Goal: Task Accomplishment & Management: Manage account settings

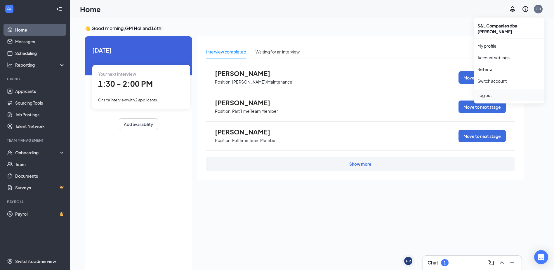
click at [489, 92] on div "Log out" at bounding box center [509, 95] width 63 height 6
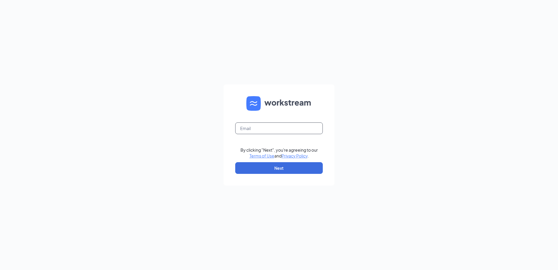
click at [272, 127] on input "text" at bounding box center [279, 128] width 88 height 12
type input "g"
type input "Charleskayser@bleedblue.net"
click at [268, 164] on button "Next" at bounding box center [279, 168] width 88 height 12
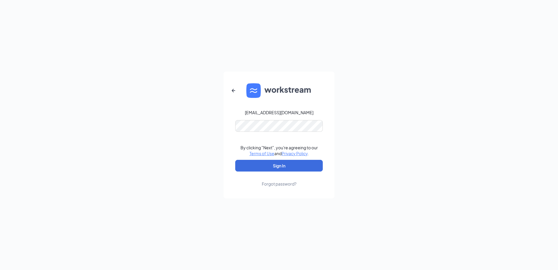
click at [351, 105] on div "Charleskayser@bleedblue.net By clicking "Next", you're agreeing to our Terms of…" at bounding box center [279, 135] width 558 height 270
click at [275, 169] on button "Sign In" at bounding box center [279, 166] width 88 height 12
click at [235, 160] on button "Sign In" at bounding box center [279, 166] width 88 height 12
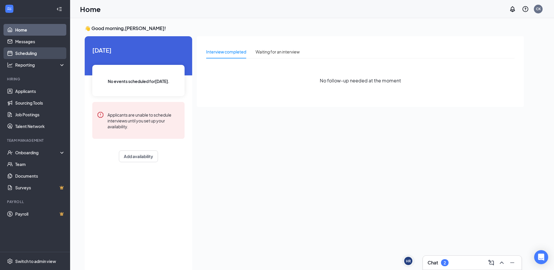
click at [29, 55] on link "Scheduling" at bounding box center [40, 53] width 50 height 12
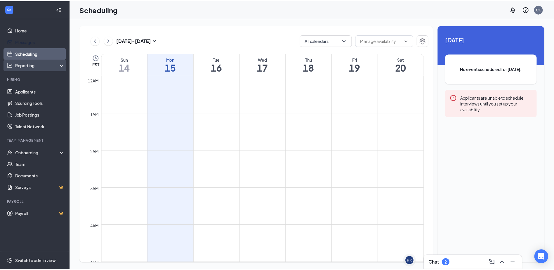
scroll to position [287, 0]
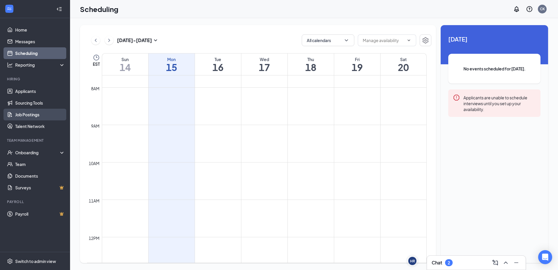
click at [38, 116] on link "Job Postings" at bounding box center [40, 115] width 50 height 12
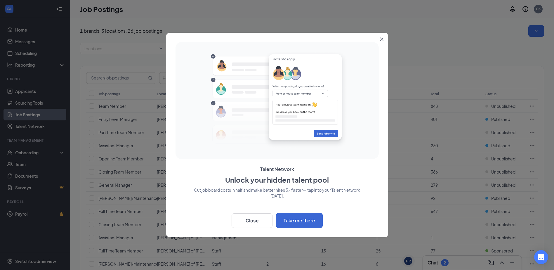
click at [378, 41] on button "Close" at bounding box center [383, 38] width 11 height 11
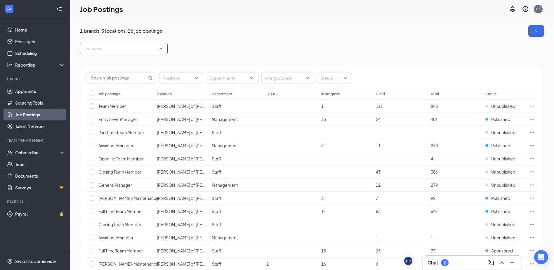
click at [162, 46] on div "Locations" at bounding box center [124, 49] width 88 height 12
click at [126, 105] on span "[PERSON_NAME] of [GEOGRAPHIC_DATA]" at bounding box center [133, 104] width 81 height 5
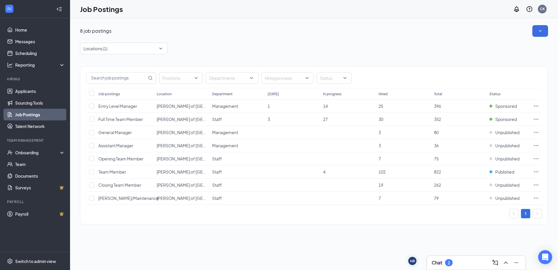
click at [200, 51] on div "Locations (1)" at bounding box center [314, 49] width 469 height 12
click at [47, 93] on link "Applicants" at bounding box center [40, 91] width 50 height 12
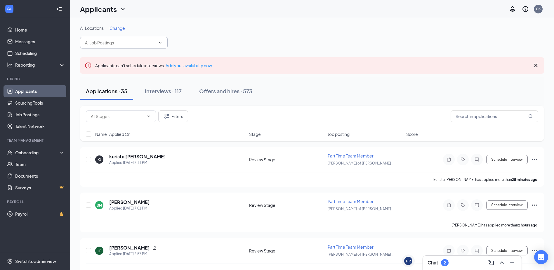
click at [114, 42] on input "text" at bounding box center [120, 42] width 71 height 6
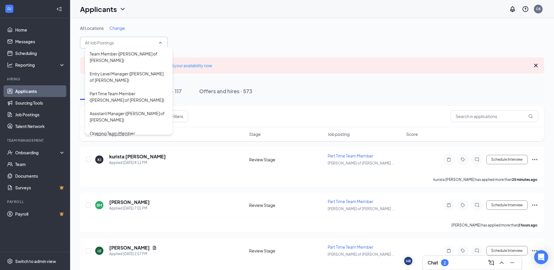
click at [122, 30] on span "Change" at bounding box center [117, 27] width 15 height 5
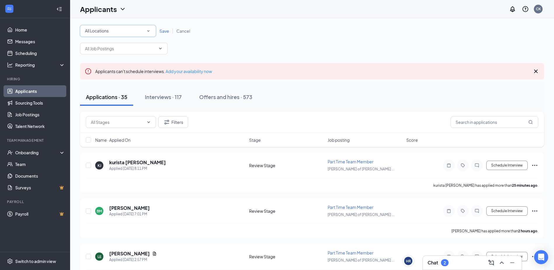
click at [146, 30] on icon "SmallChevronDown" at bounding box center [148, 30] width 5 height 5
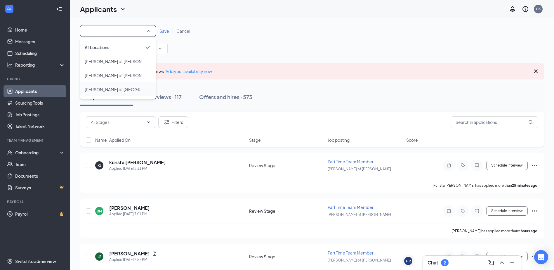
click at [137, 84] on li "[PERSON_NAME] of [GEOGRAPHIC_DATA]" at bounding box center [118, 89] width 76 height 14
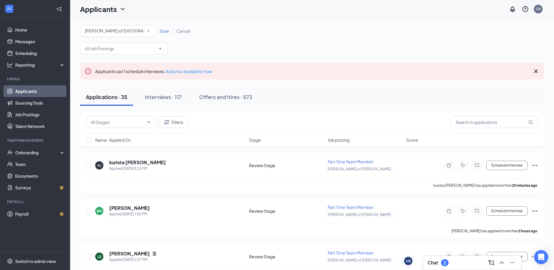
click at [166, 29] on span "Save" at bounding box center [164, 30] width 10 height 5
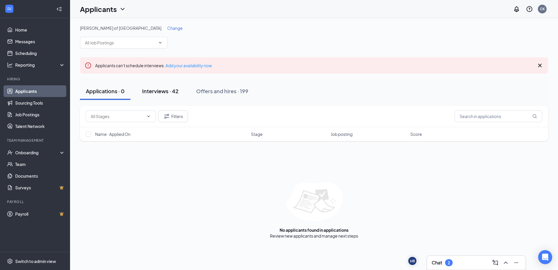
click at [169, 92] on div "Interviews · 42" at bounding box center [160, 90] width 37 height 7
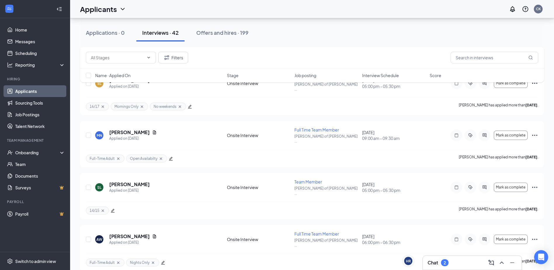
scroll to position [1128, 0]
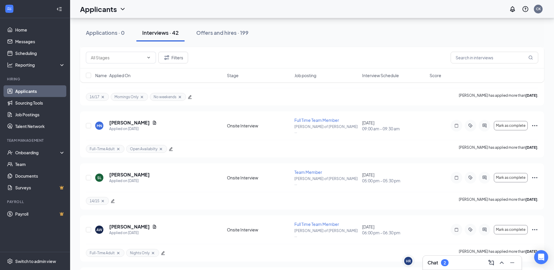
click at [441, 266] on div "Chat 2" at bounding box center [438, 262] width 21 height 7
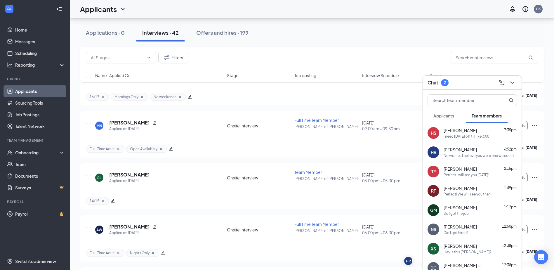
click at [445, 120] on button "Applicants" at bounding box center [444, 115] width 32 height 15
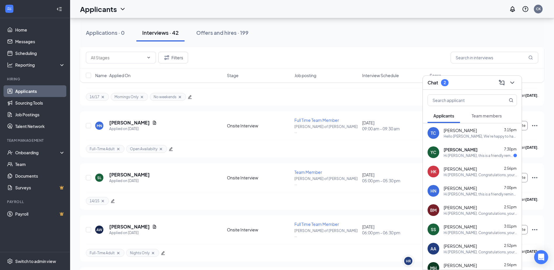
click at [473, 157] on div "Hi [PERSON_NAME], this is a friendly reminder. Your meeting with [PERSON_NAME] …" at bounding box center [479, 155] width 70 height 5
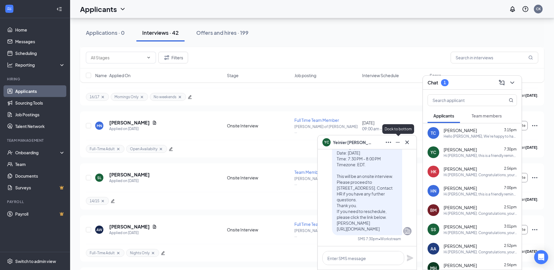
click at [393, 145] on div at bounding box center [397, 142] width 9 height 9
click at [513, 84] on icon "ChevronDown" at bounding box center [512, 82] width 7 height 7
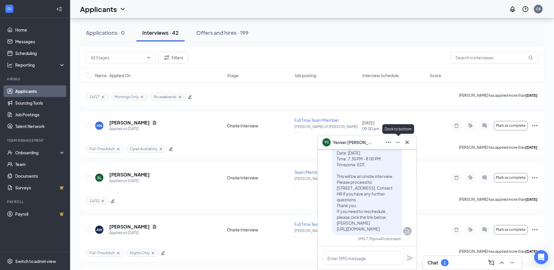
click at [397, 143] on icon "Minimize" at bounding box center [397, 142] width 7 height 7
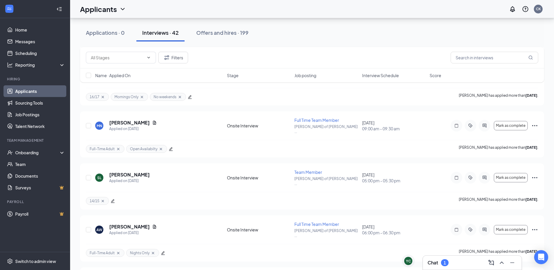
click at [386, 74] on span "Interview Schedule" at bounding box center [380, 75] width 37 height 6
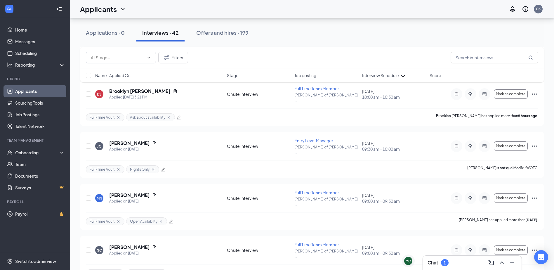
scroll to position [1268, 0]
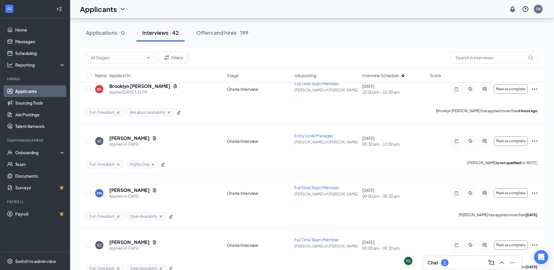
click at [456, 262] on div "Chat 1" at bounding box center [472, 262] width 89 height 9
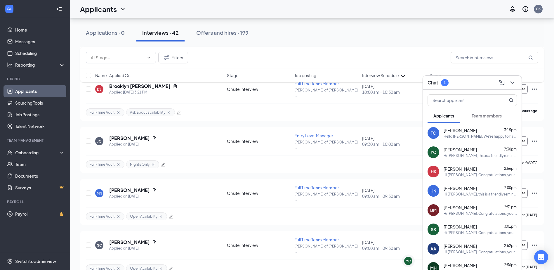
click at [482, 117] on span "Team members" at bounding box center [487, 115] width 30 height 5
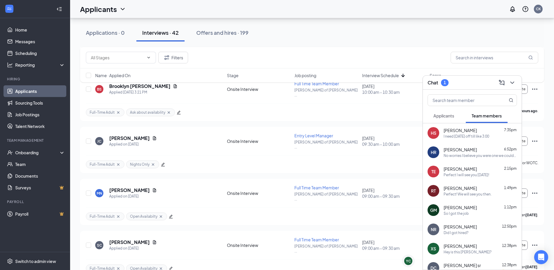
click at [484, 133] on div "[PERSON_NAME] 7:35pm I need [DATE] off till like 3:00" at bounding box center [480, 132] width 73 height 11
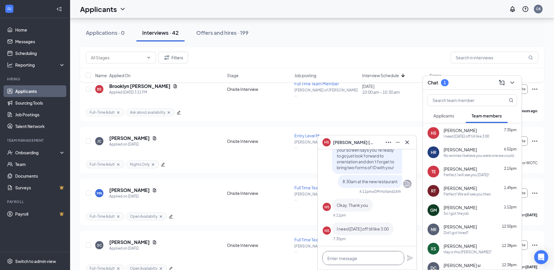
click at [381, 254] on textarea at bounding box center [363, 258] width 82 height 14
type textarea "Q"
type textarea "We can go over that at orientation"
click at [410, 260] on icon "Plane" at bounding box center [410, 257] width 7 height 7
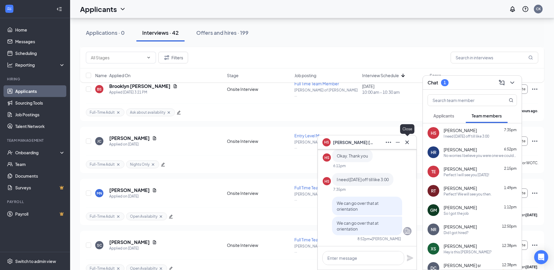
click at [410, 145] on icon "Cross" at bounding box center [407, 142] width 7 height 7
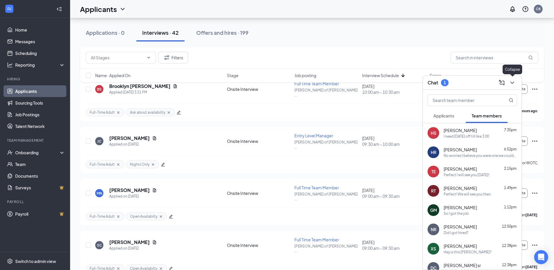
click at [514, 78] on button at bounding box center [512, 82] width 9 height 9
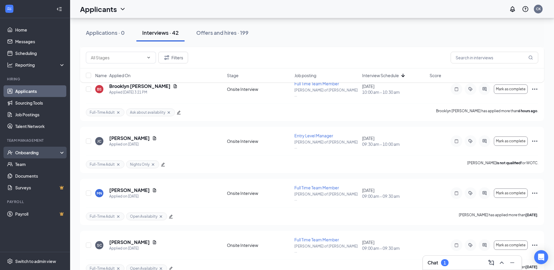
click at [53, 150] on div "Onboarding" at bounding box center [37, 153] width 45 height 6
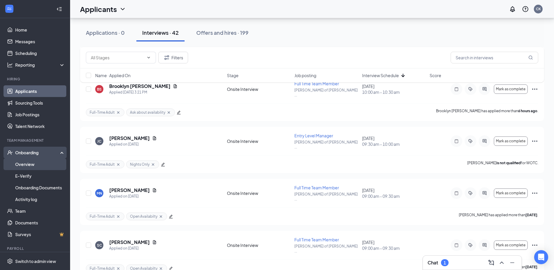
click at [46, 164] on link "Overview" at bounding box center [40, 164] width 50 height 12
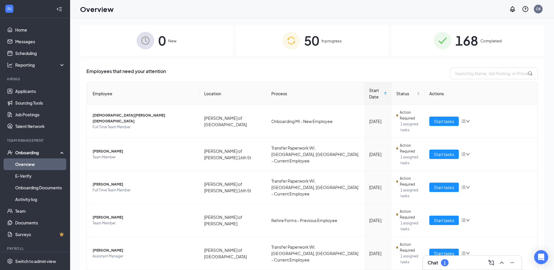
click at [287, 46] on img at bounding box center [291, 41] width 18 height 18
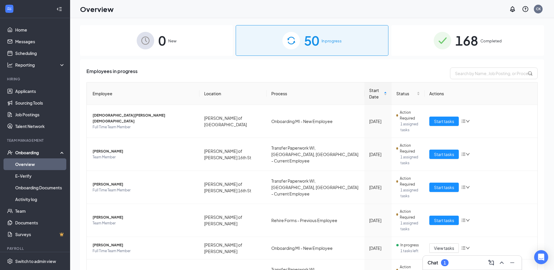
scroll to position [163, 0]
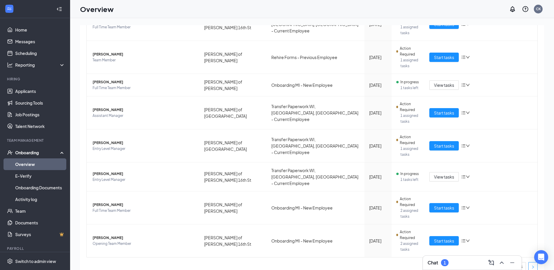
click at [528, 262] on button "button" at bounding box center [532, 266] width 9 height 9
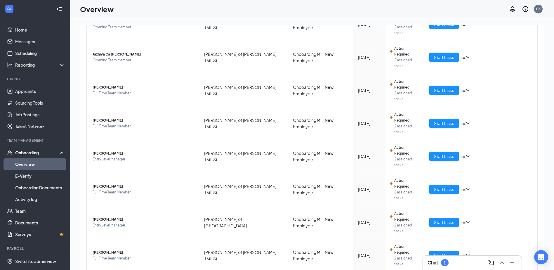
scroll to position [62, 0]
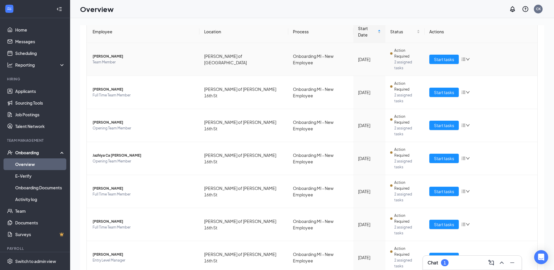
click at [463, 57] on icon "bars" at bounding box center [463, 59] width 5 height 5
click at [462, 58] on icon "bars" at bounding box center [464, 59] width 4 height 3
click at [466, 262] on div "Chat 1" at bounding box center [472, 262] width 89 height 9
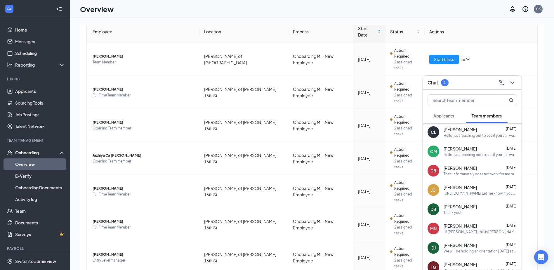
scroll to position [214, 0]
click at [446, 110] on button "Applicants" at bounding box center [444, 115] width 32 height 15
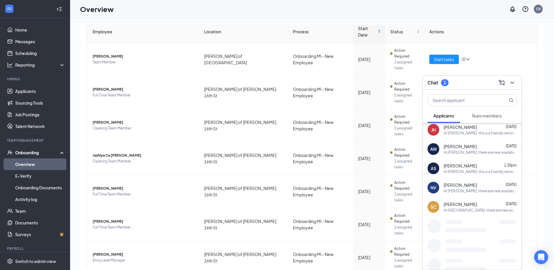
scroll to position [490, 0]
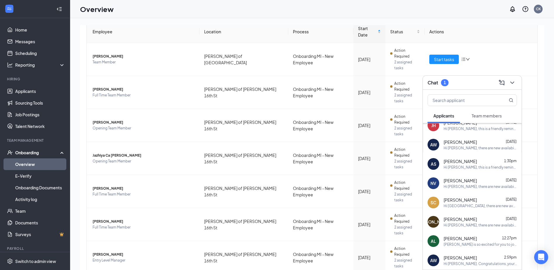
click at [490, 116] on span "Team members" at bounding box center [487, 115] width 30 height 5
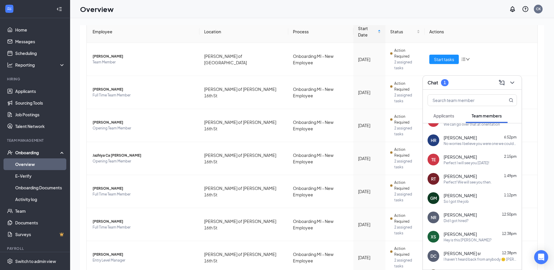
scroll to position [0, 0]
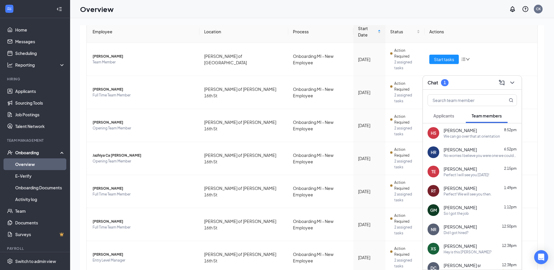
click at [442, 87] on div "Chat 1" at bounding box center [472, 83] width 99 height 14
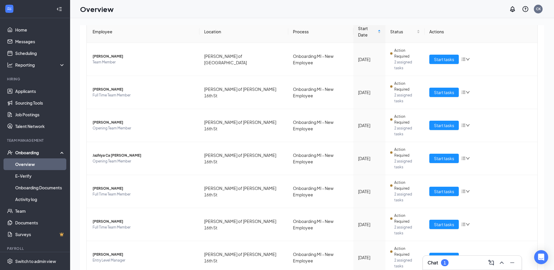
click at [476, 256] on div "Remove from onboarding" at bounding box center [493, 256] width 63 height 6
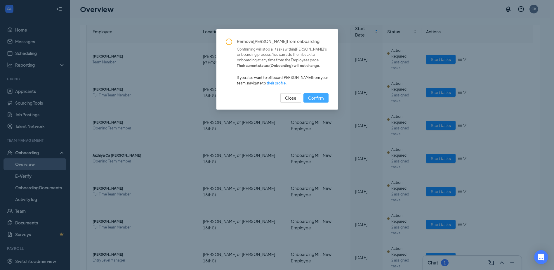
click at [327, 100] on button "Confirm" at bounding box center [315, 97] width 25 height 9
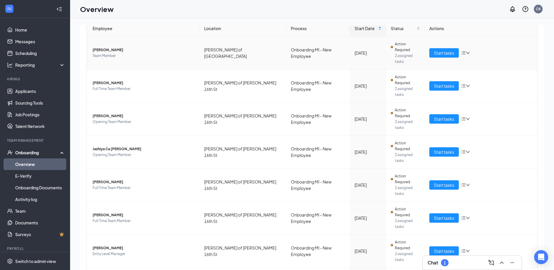
click at [463, 51] on icon "bars" at bounding box center [463, 53] width 5 height 5
click at [473, 83] on div "Remove from onboarding" at bounding box center [493, 85] width 63 height 6
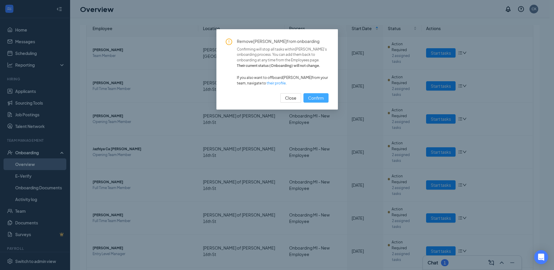
click at [320, 100] on span "Confirm" at bounding box center [316, 98] width 16 height 6
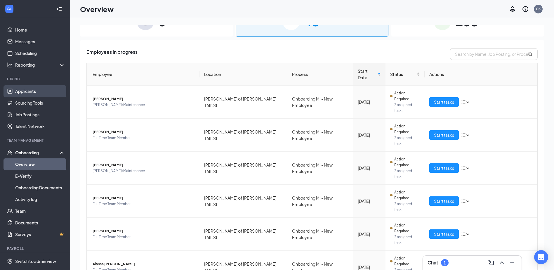
click at [21, 95] on link "Applicants" at bounding box center [40, 91] width 50 height 12
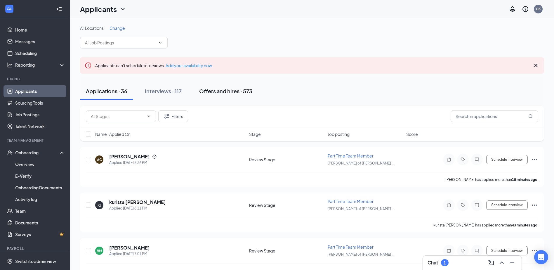
drag, startPoint x: 157, startPoint y: 90, endPoint x: 217, endPoint y: 90, distance: 59.6
click at [217, 90] on div "Applications · 36 Interviews · 117 Offers and hires · 573" at bounding box center [312, 91] width 464 height 18
click at [217, 90] on div "Offers and hires · 573" at bounding box center [225, 90] width 53 height 7
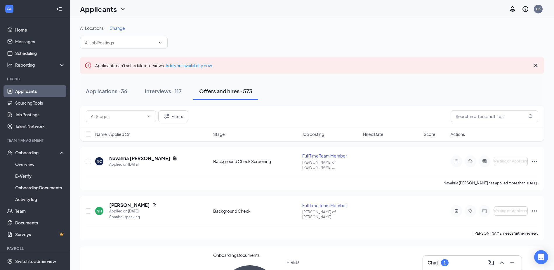
click at [119, 26] on span "Change" at bounding box center [117, 27] width 15 height 5
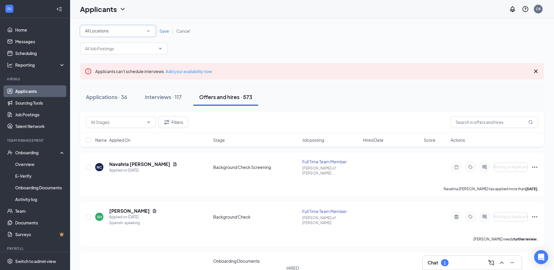
click at [144, 30] on div "All Locations" at bounding box center [118, 30] width 66 height 7
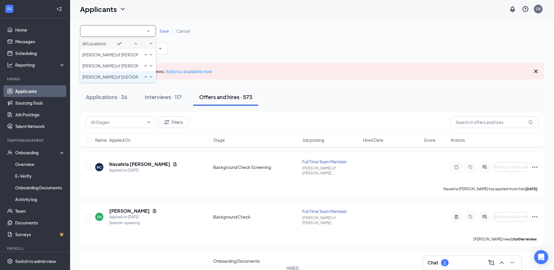
click at [113, 80] on span "[PERSON_NAME] of [GEOGRAPHIC_DATA]" at bounding box center [110, 77] width 56 height 6
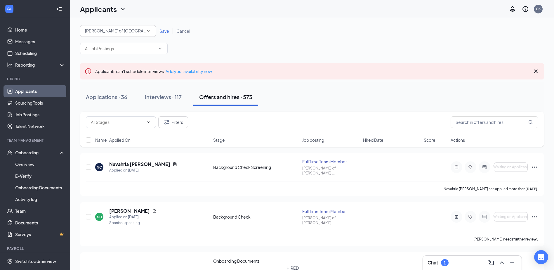
click at [165, 30] on span "Save" at bounding box center [164, 30] width 10 height 5
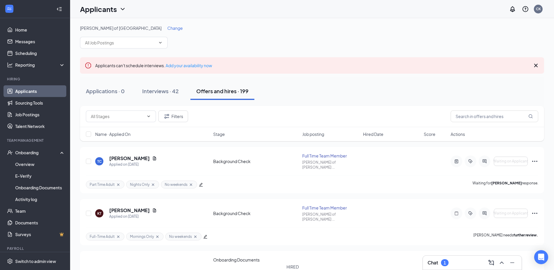
click at [217, 134] on span "Stage" at bounding box center [219, 134] width 12 height 6
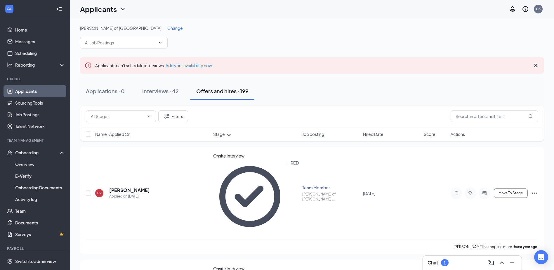
click at [217, 134] on span "Stage" at bounding box center [219, 134] width 12 height 6
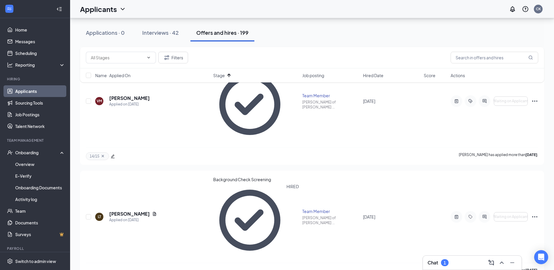
scroll to position [197, 0]
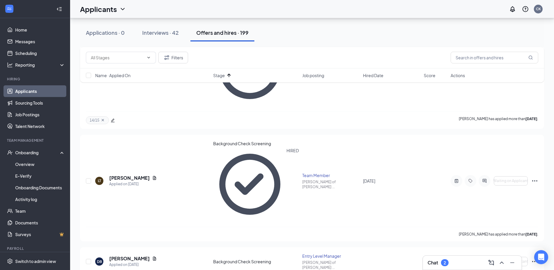
scroll to position [244, 0]
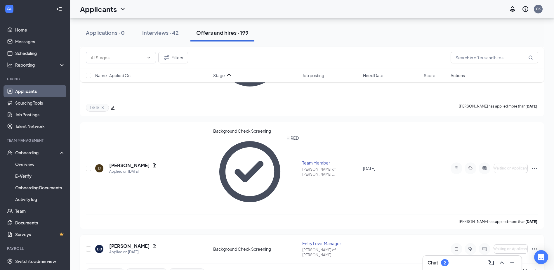
click at [534, 245] on icon "Ellipses" at bounding box center [534, 248] width 7 height 7
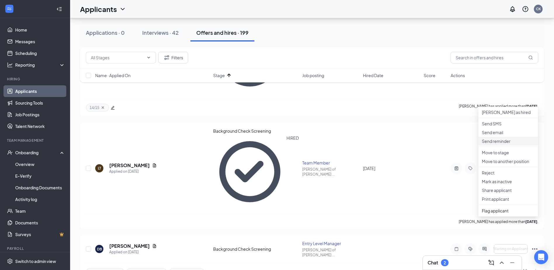
click at [498, 144] on p "Send reminder" at bounding box center [508, 141] width 53 height 6
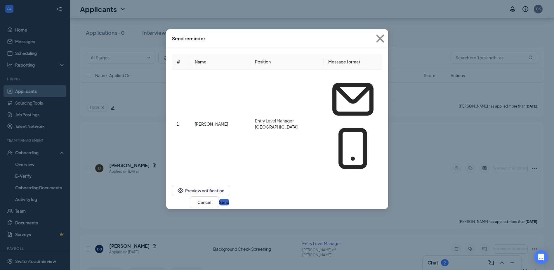
click at [229, 199] on button "Send" at bounding box center [224, 202] width 10 height 6
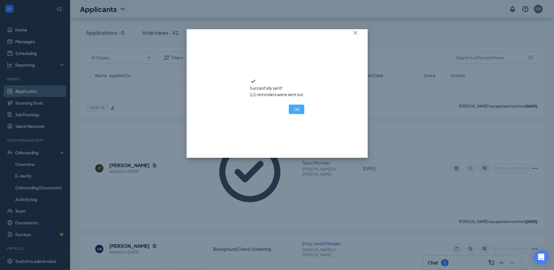
click at [289, 114] on button "OK" at bounding box center [296, 109] width 15 height 9
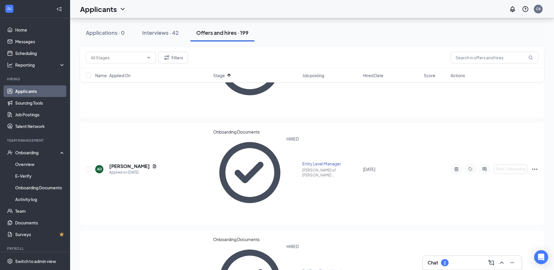
scroll to position [1080, 0]
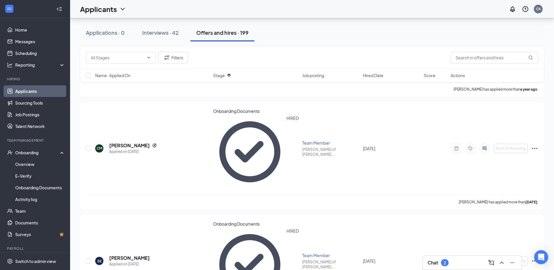
click at [116, 76] on span "Name · Applied On" at bounding box center [112, 75] width 35 height 6
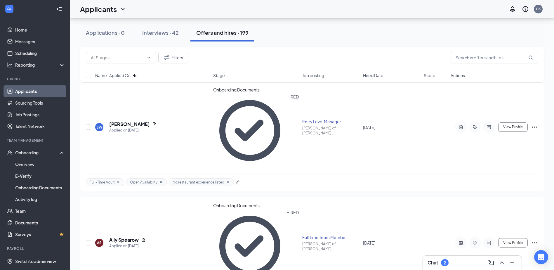
scroll to position [714, 0]
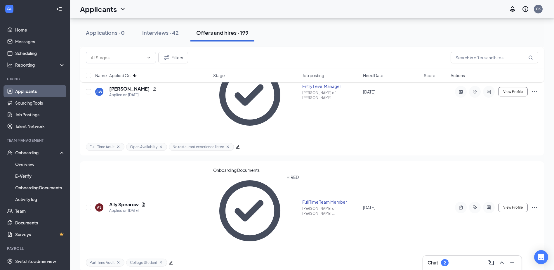
click at [379, 79] on div "Name · Applied On Stage Job posting Hired Date Score Actions" at bounding box center [312, 75] width 464 height 14
click at [378, 76] on span "Hired Date" at bounding box center [373, 75] width 20 height 6
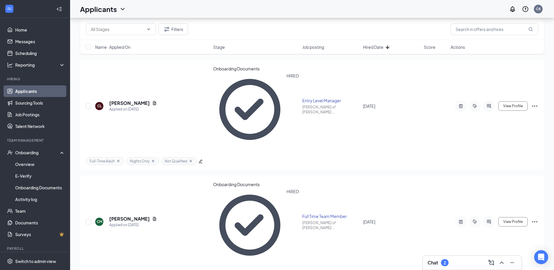
scroll to position [0, 0]
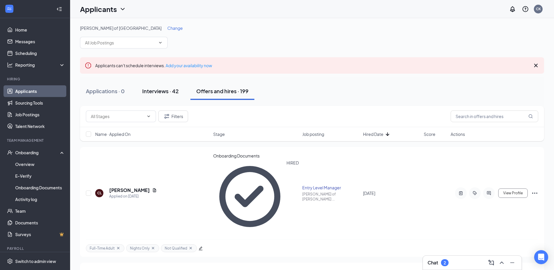
click at [168, 91] on div "Interviews · 42" at bounding box center [160, 90] width 37 height 7
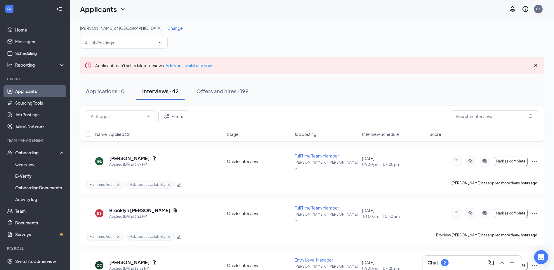
click at [445, 262] on div "2" at bounding box center [445, 262] width 2 height 5
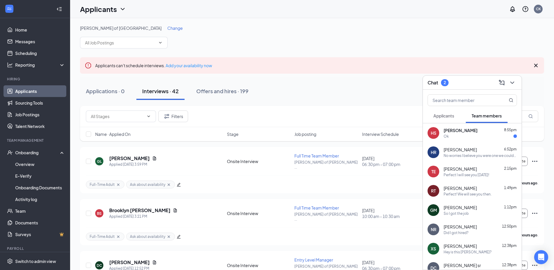
click at [448, 131] on span "[PERSON_NAME]" at bounding box center [461, 130] width 34 height 6
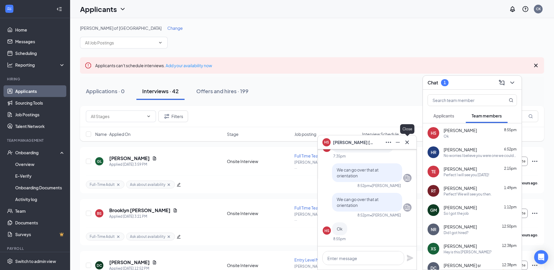
click at [409, 144] on icon "Cross" at bounding box center [407, 142] width 7 height 7
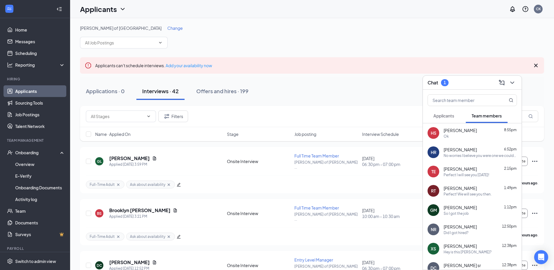
click at [445, 117] on span "Applicants" at bounding box center [443, 115] width 21 height 5
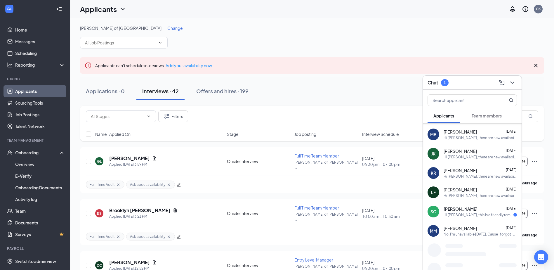
scroll to position [1050, 0]
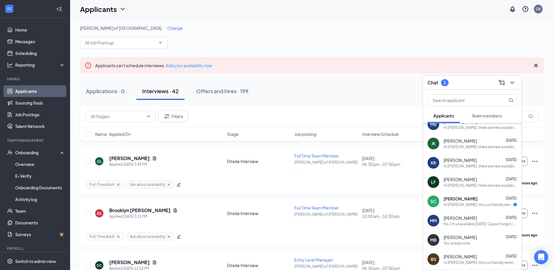
click at [483, 206] on div "Hi [PERSON_NAME], this is a friendly reminder. Your meeting with [PERSON_NAME] …" at bounding box center [479, 204] width 70 height 5
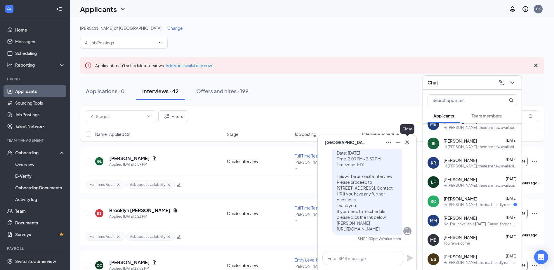
click at [407, 143] on icon "Cross" at bounding box center [407, 142] width 7 height 7
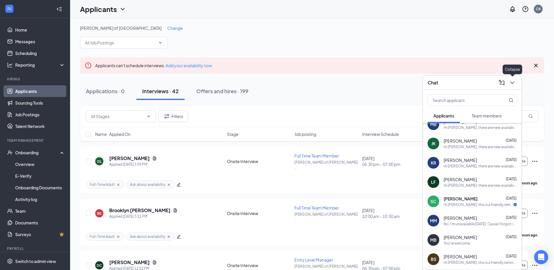
click at [516, 81] on icon "ChevronDown" at bounding box center [512, 82] width 7 height 7
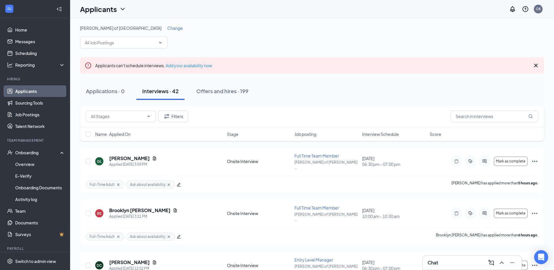
click at [376, 133] on span "Interview Schedule" at bounding box center [380, 134] width 37 height 6
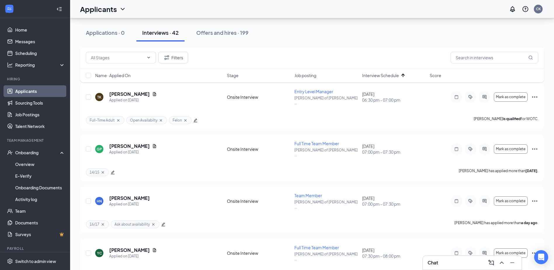
scroll to position [640, 0]
